Goal: Task Accomplishment & Management: Manage account settings

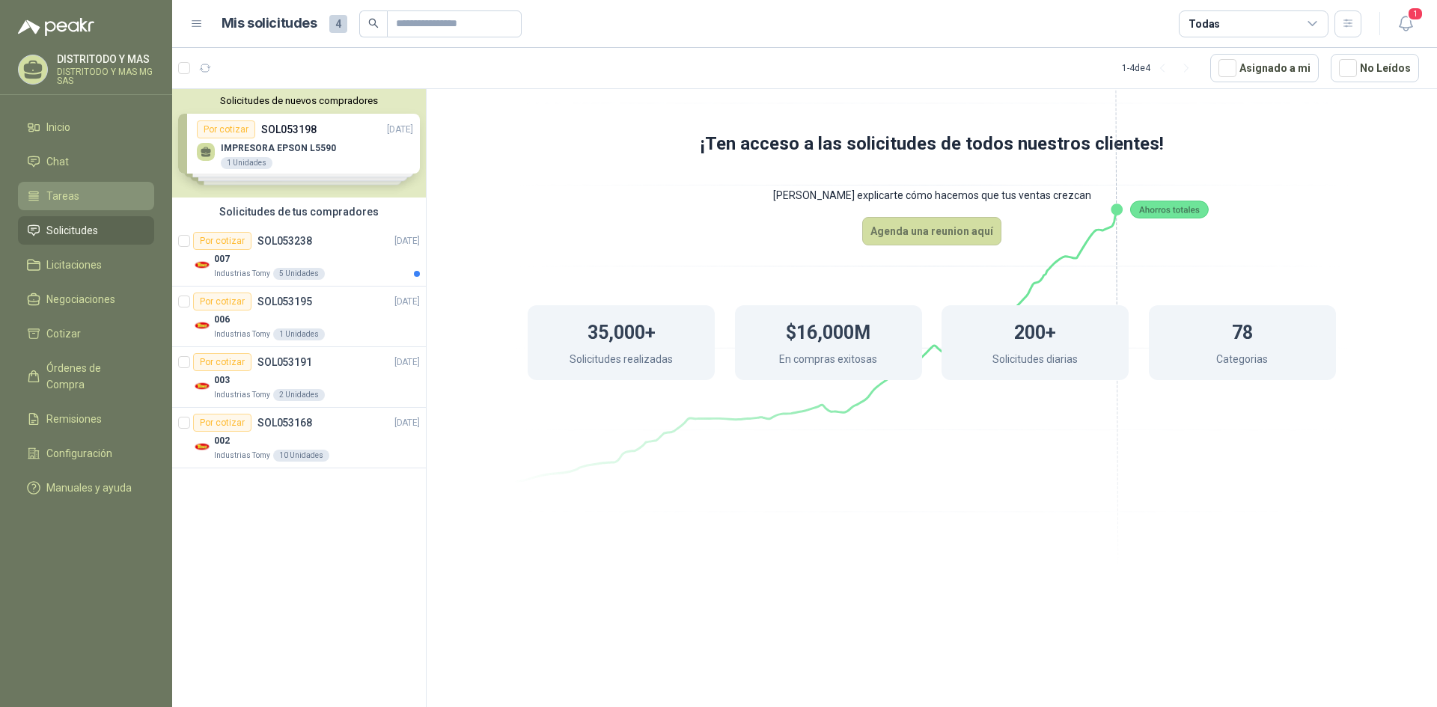
click at [70, 209] on link "Tareas" at bounding box center [86, 196] width 136 height 28
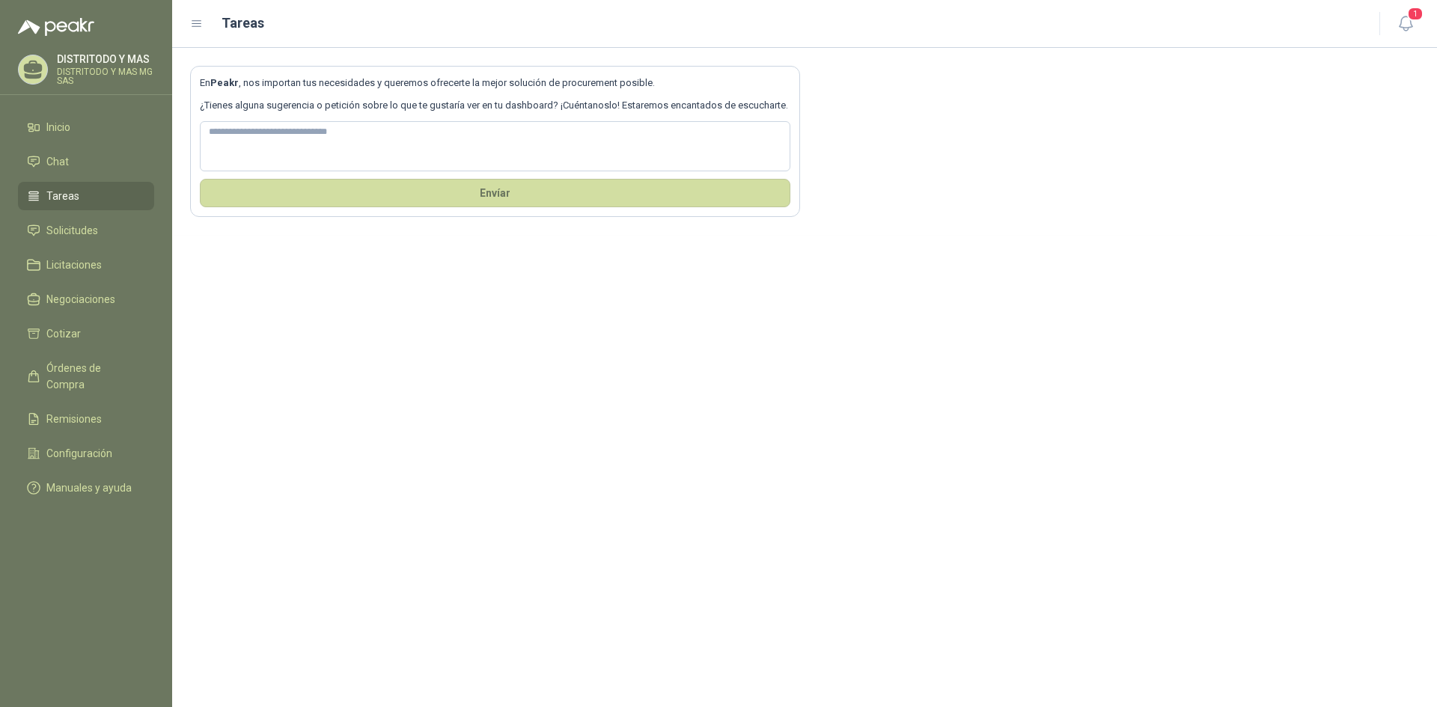
click at [100, 192] on li "Tareas" at bounding box center [86, 196] width 118 height 16
click at [90, 225] on span "Solicitudes" at bounding box center [72, 230] width 52 height 16
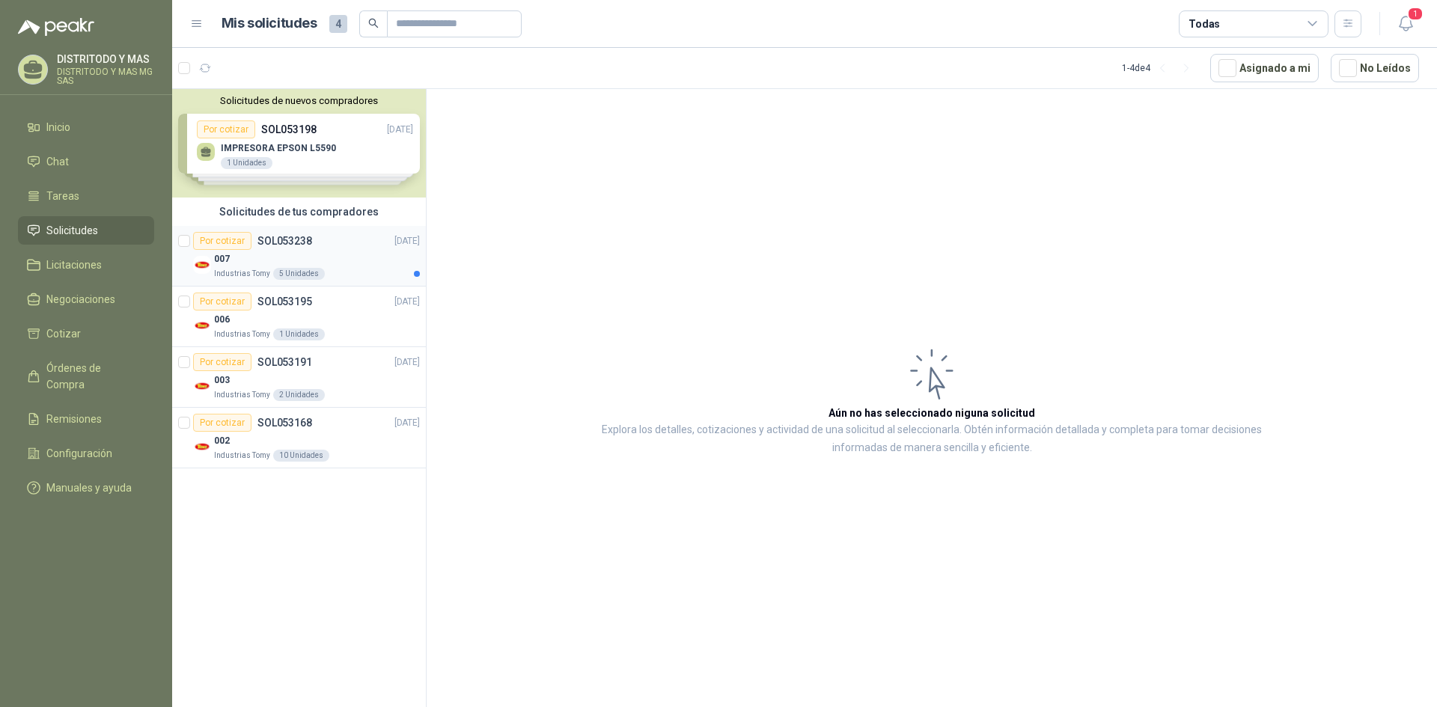
click at [329, 252] on div "007" at bounding box center [317, 259] width 206 height 18
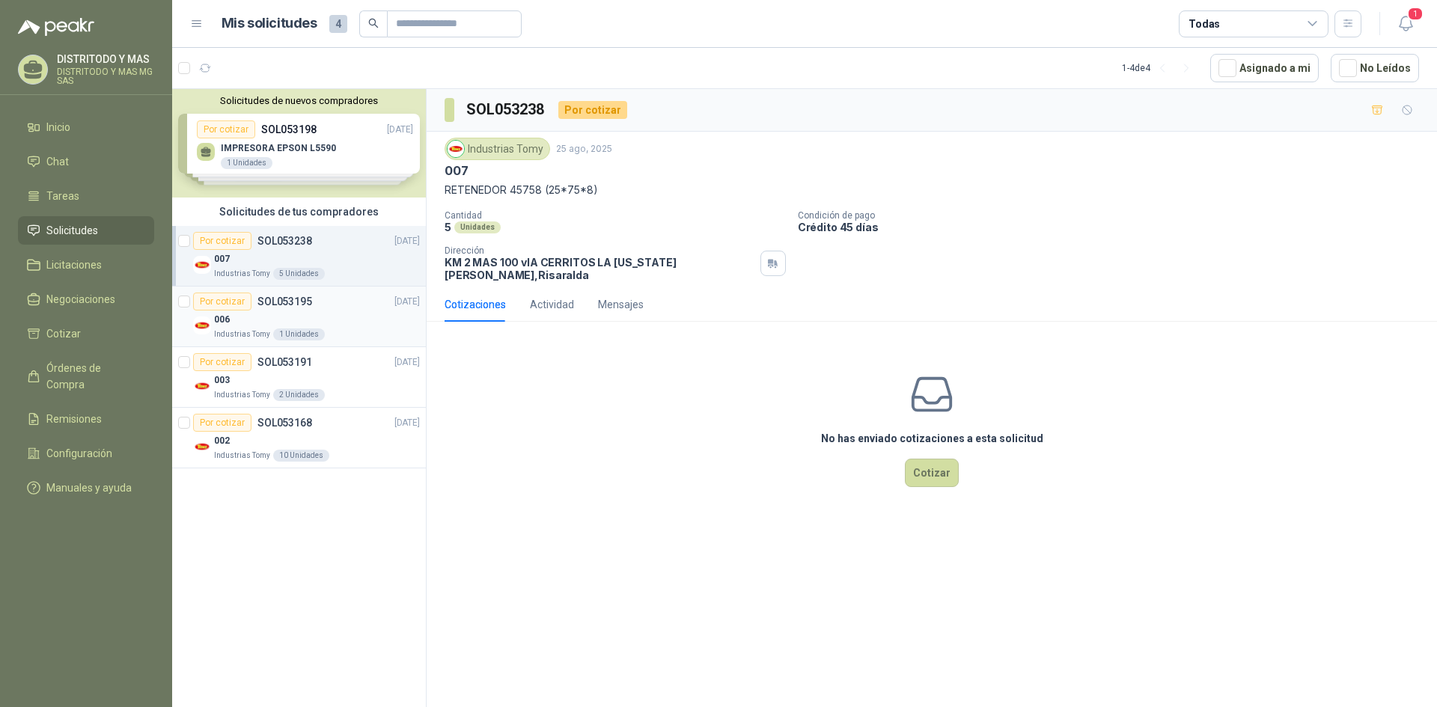
click at [334, 309] on div "Por cotizar SOL053195 [DATE]" at bounding box center [306, 302] width 227 height 18
click at [346, 392] on div "Industrias Tomy 2 Unidades" at bounding box center [317, 395] width 206 height 12
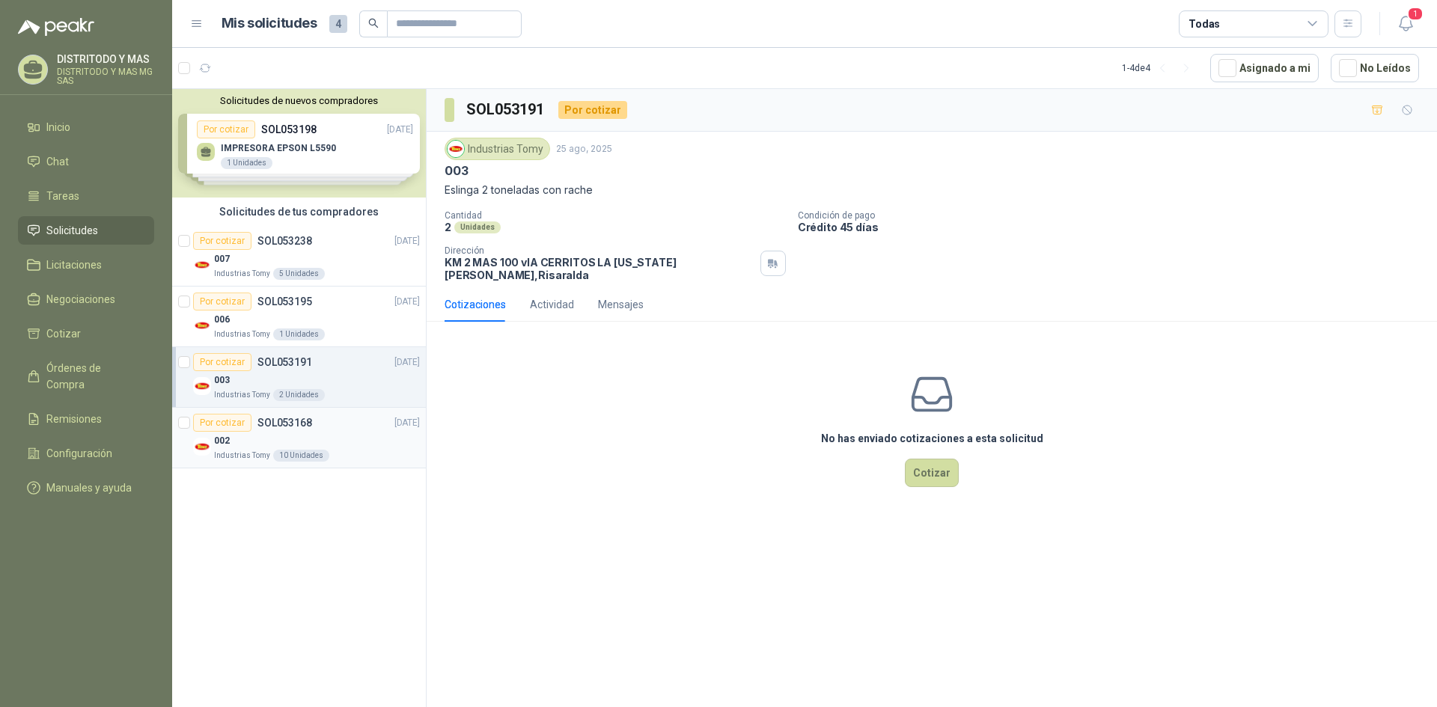
click at [339, 418] on div "Por cotizar SOL053168 [DATE]" at bounding box center [306, 423] width 227 height 18
